Goal: Find contact information: Find contact information

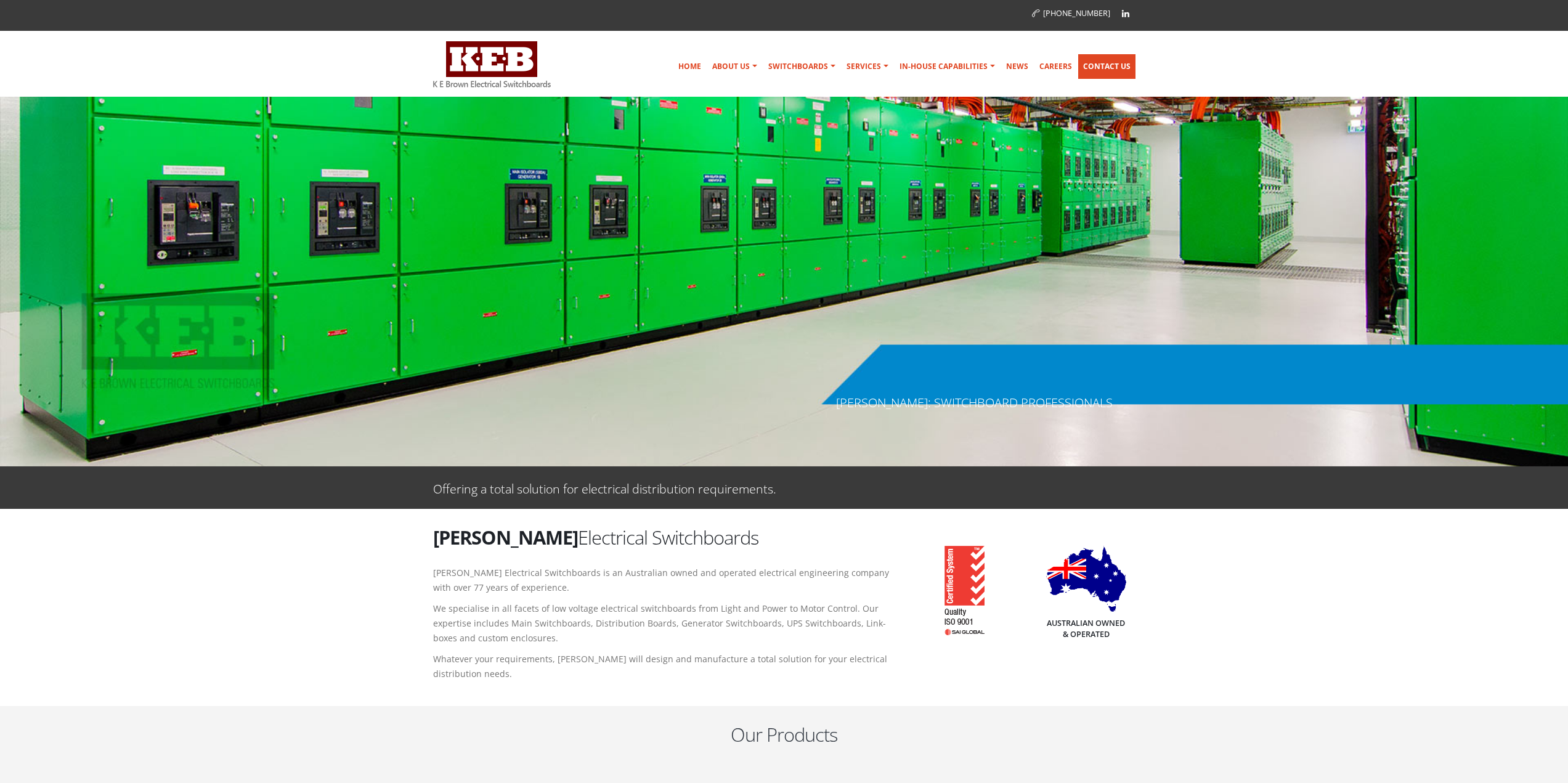
click at [1096, 61] on link "Contact Us" at bounding box center [1107, 66] width 57 height 24
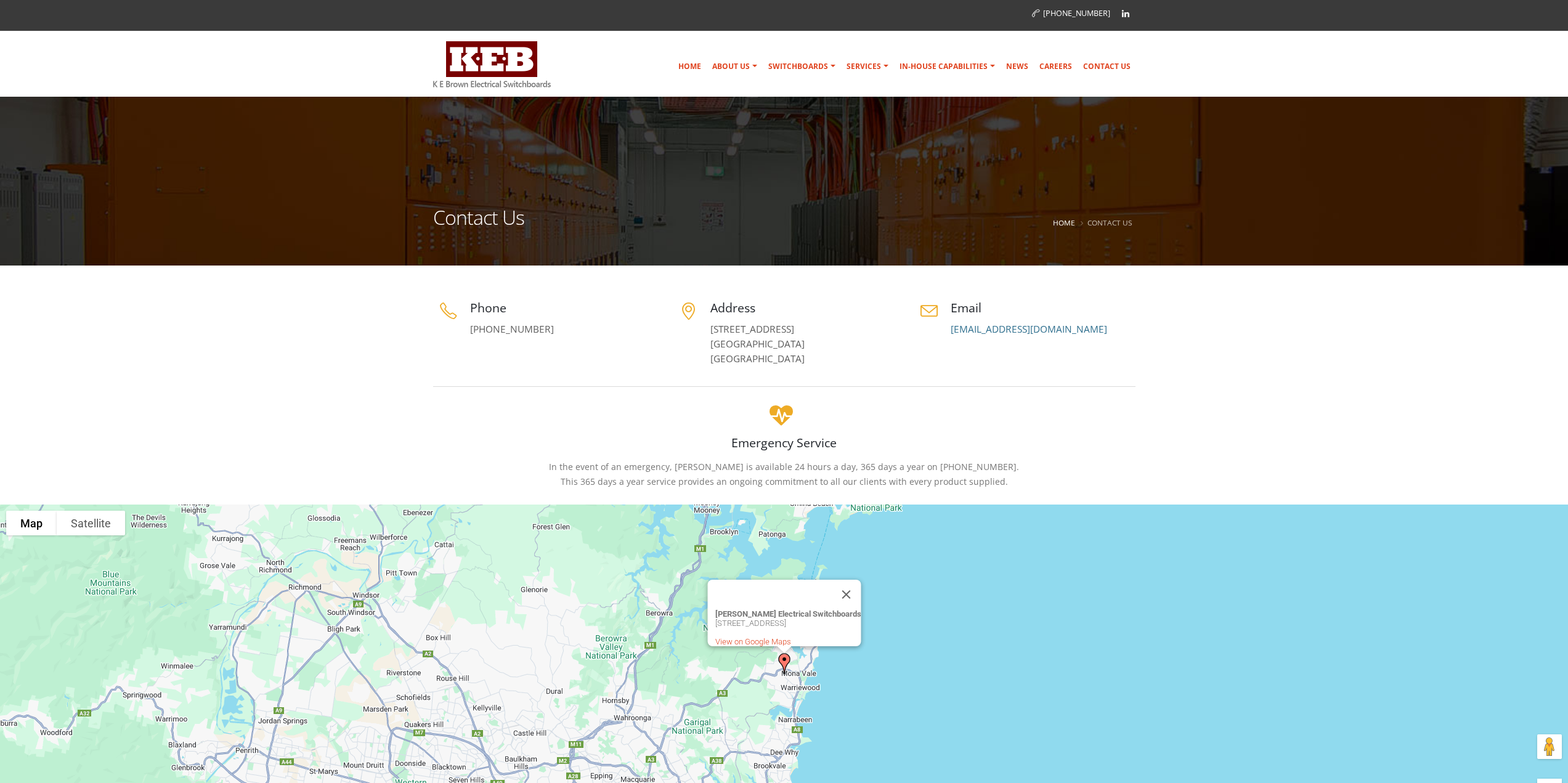
click at [670, 68] on div "Home About Us Australian Made Mission & Values Community Support Company Histor…" at bounding box center [855, 64] width 560 height 54
click at [695, 71] on link "Home" at bounding box center [690, 66] width 33 height 24
